Goal: Check status: Check status

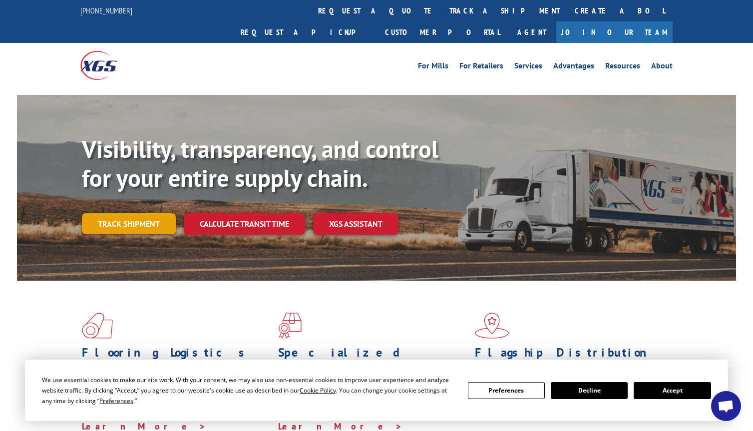
click at [162, 213] on link "Track shipment" at bounding box center [129, 223] width 94 height 21
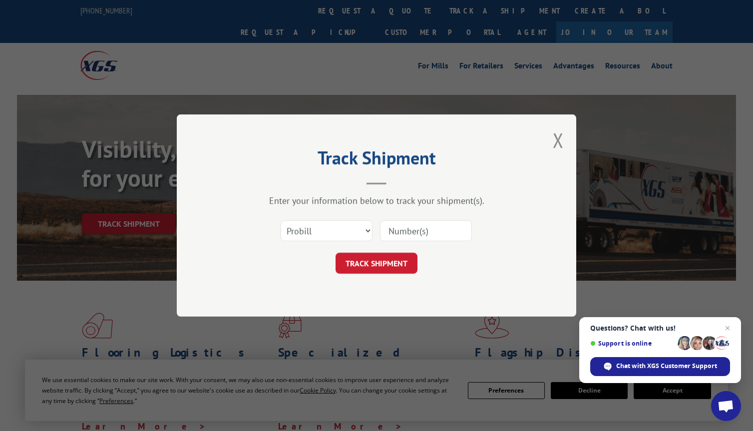
click at [422, 232] on input at bounding box center [426, 230] width 92 height 21
paste input "14863530"
type input "14863530"
click at [396, 263] on button "TRACK SHIPMENT" at bounding box center [377, 263] width 82 height 21
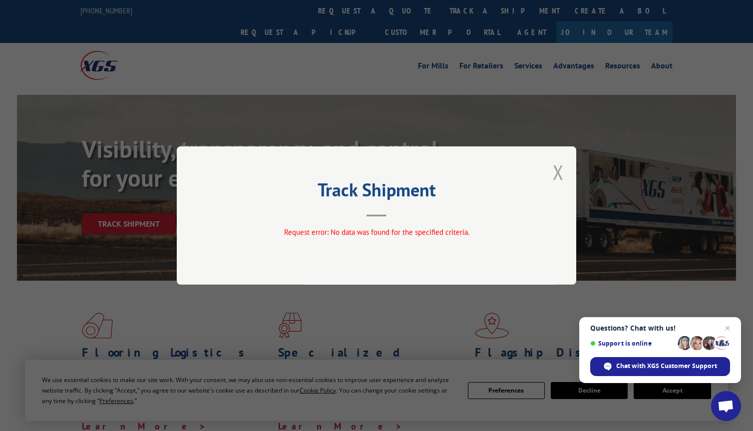
click at [555, 174] on button "Close modal" at bounding box center [558, 172] width 11 height 26
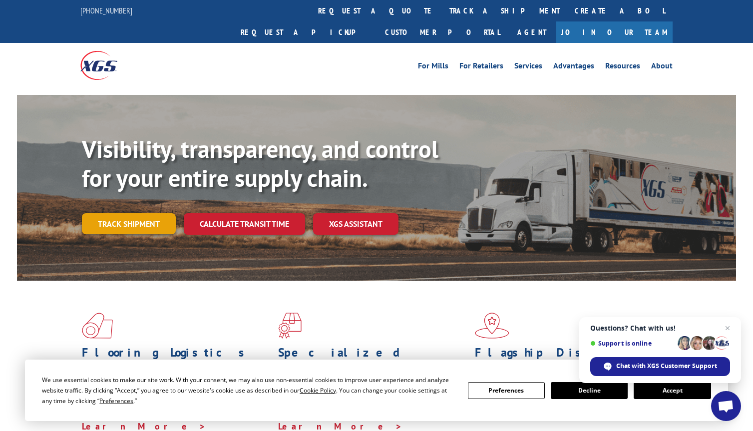
click at [134, 213] on link "Track shipment" at bounding box center [129, 223] width 94 height 21
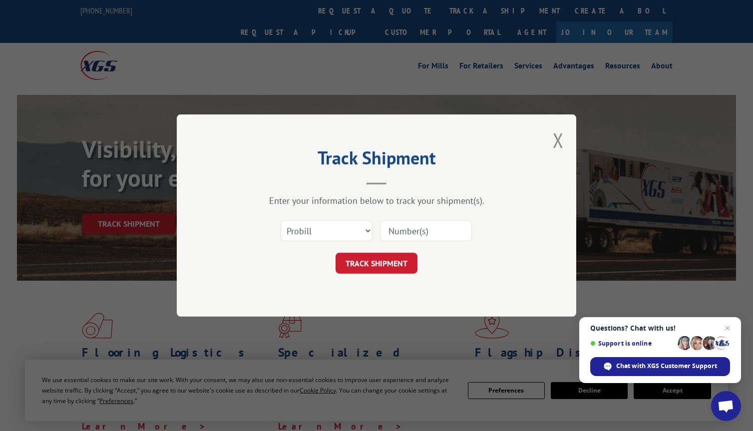
drag, startPoint x: 432, startPoint y: 226, endPoint x: 421, endPoint y: 238, distance: 17.0
click at [432, 226] on input at bounding box center [426, 230] width 92 height 21
paste input "6100046581"
type input "6100046581"
click at [348, 224] on select "Select category... Probill BOL PO" at bounding box center [327, 230] width 92 height 21
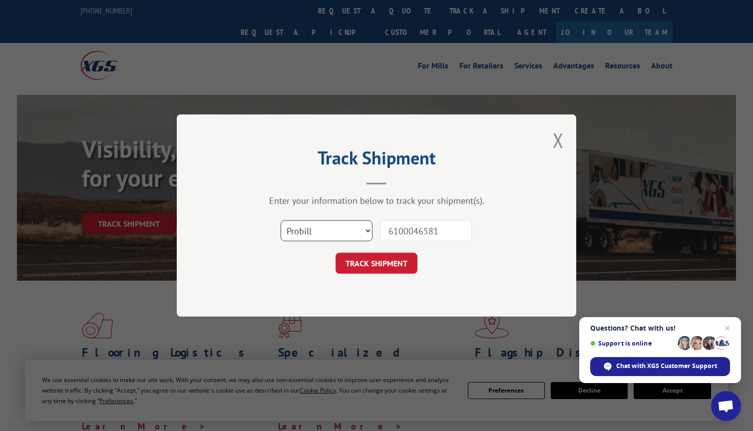
select select "bol"
click at [281, 220] on select "Select category... Probill BOL PO" at bounding box center [327, 230] width 92 height 21
click at [369, 261] on button "TRACK SHIPMENT" at bounding box center [377, 263] width 82 height 21
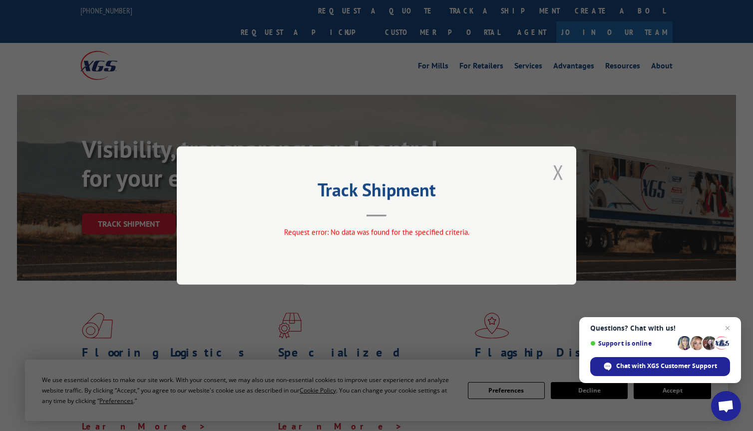
click at [557, 172] on button "Close modal" at bounding box center [558, 172] width 11 height 26
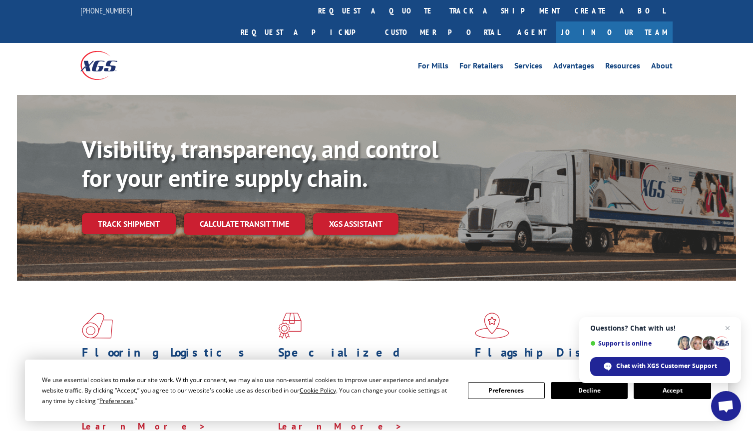
click at [145, 213] on link "Track shipment" at bounding box center [129, 223] width 94 height 21
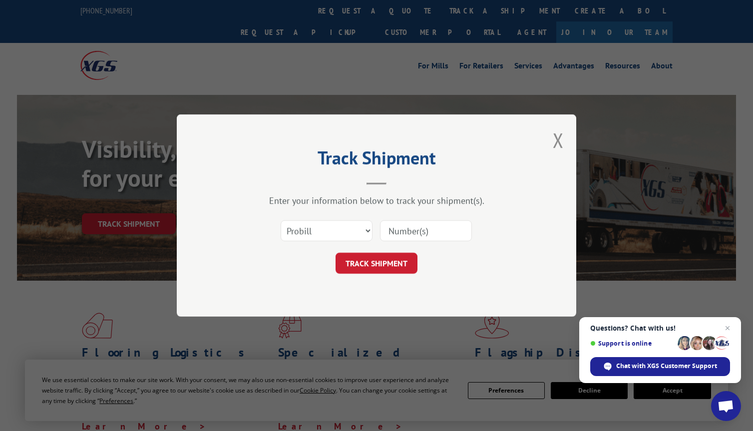
click at [411, 232] on input at bounding box center [426, 230] width 92 height 21
paste input "8886765827"
type input "8886765827"
click at [397, 261] on button "TRACK SHIPMENT" at bounding box center [377, 263] width 82 height 21
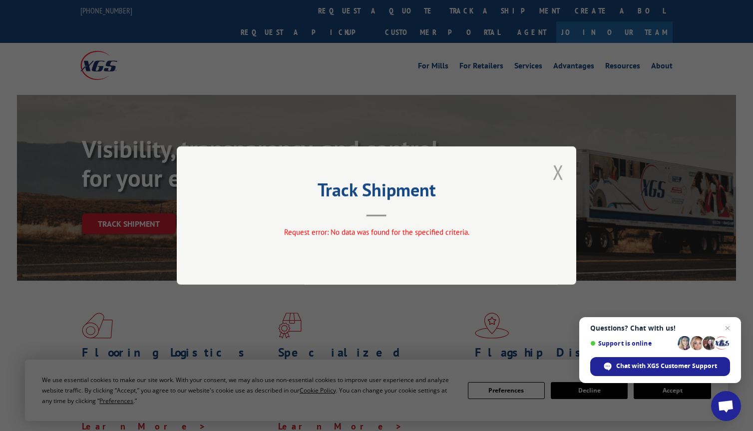
click at [556, 173] on button "Close modal" at bounding box center [558, 172] width 11 height 26
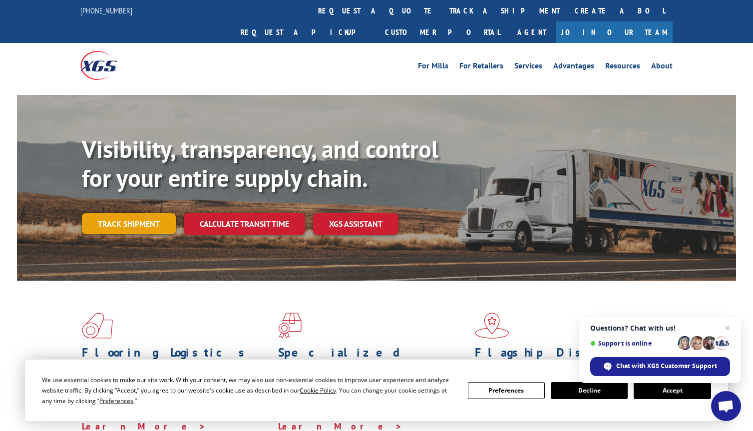
click at [152, 213] on link "Track shipment" at bounding box center [129, 223] width 94 height 21
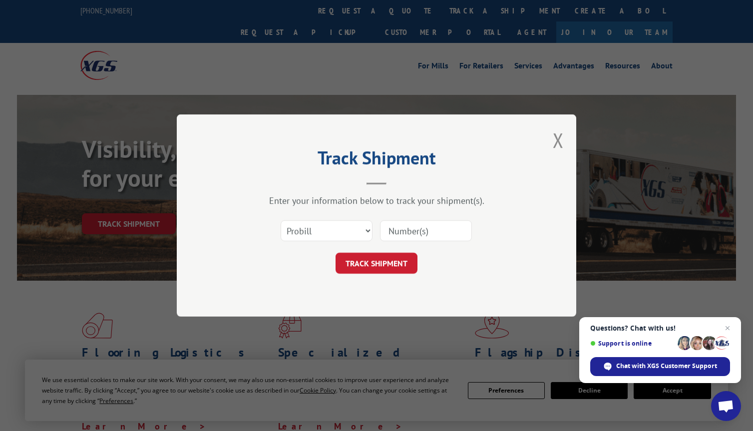
drag, startPoint x: 294, startPoint y: 215, endPoint x: 301, endPoint y: 219, distance: 8.1
click at [295, 215] on div "Select category... Probill BOL PO" at bounding box center [377, 230] width 300 height 33
click at [307, 229] on select "Select category... Probill BOL PO" at bounding box center [327, 230] width 92 height 21
select select "bol"
click at [281, 220] on select "Select category... Probill BOL PO" at bounding box center [327, 230] width 92 height 21
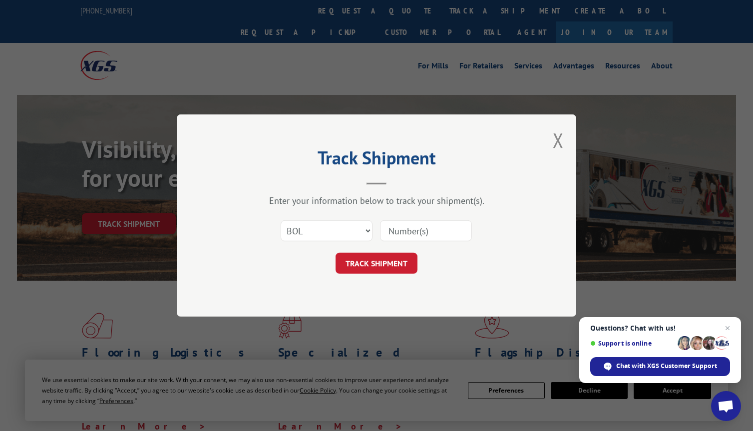
click at [412, 232] on input at bounding box center [426, 230] width 92 height 21
paste input "8886765827"
type input "8886765827"
click at [390, 270] on button "TRACK SHIPMENT" at bounding box center [377, 263] width 82 height 21
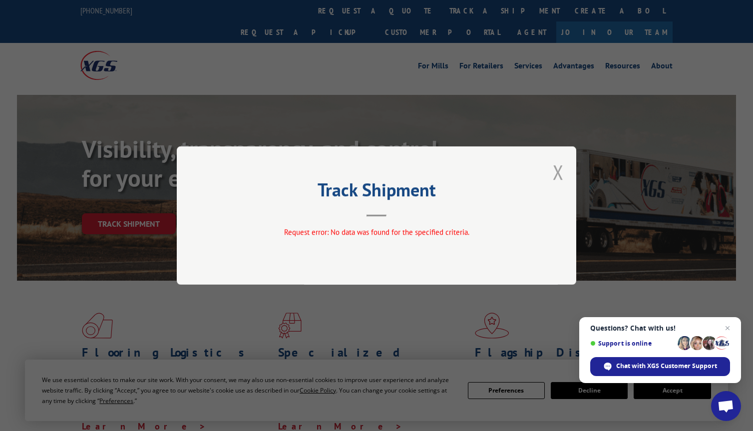
click at [563, 165] on button "Close modal" at bounding box center [558, 172] width 11 height 26
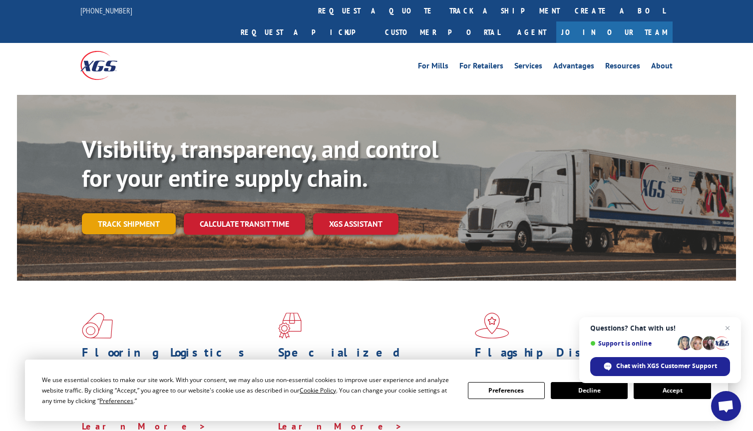
click at [145, 213] on link "Track shipment" at bounding box center [129, 223] width 94 height 21
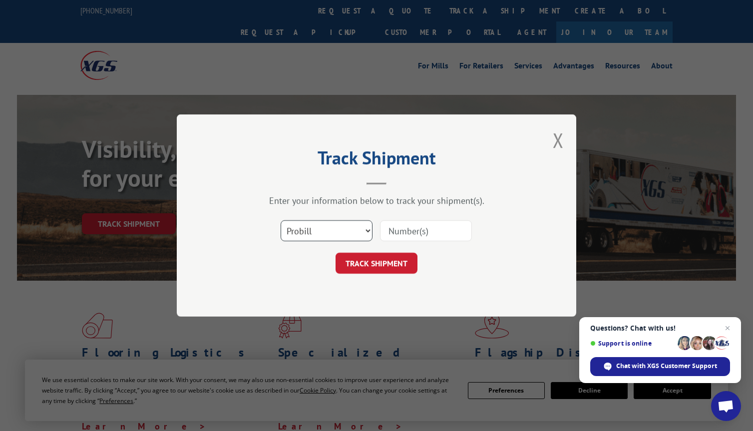
click at [330, 227] on select "Select category... Probill BOL PO" at bounding box center [327, 230] width 92 height 21
click at [281, 220] on select "Select category... Probill BOL PO" at bounding box center [327, 230] width 92 height 21
click at [342, 225] on select "Select category... Probill BOL PO" at bounding box center [327, 230] width 92 height 21
select select "bol"
click at [281, 220] on select "Select category... Probill BOL PO" at bounding box center [327, 230] width 92 height 21
